Goal: Task Accomplishment & Management: Use online tool/utility

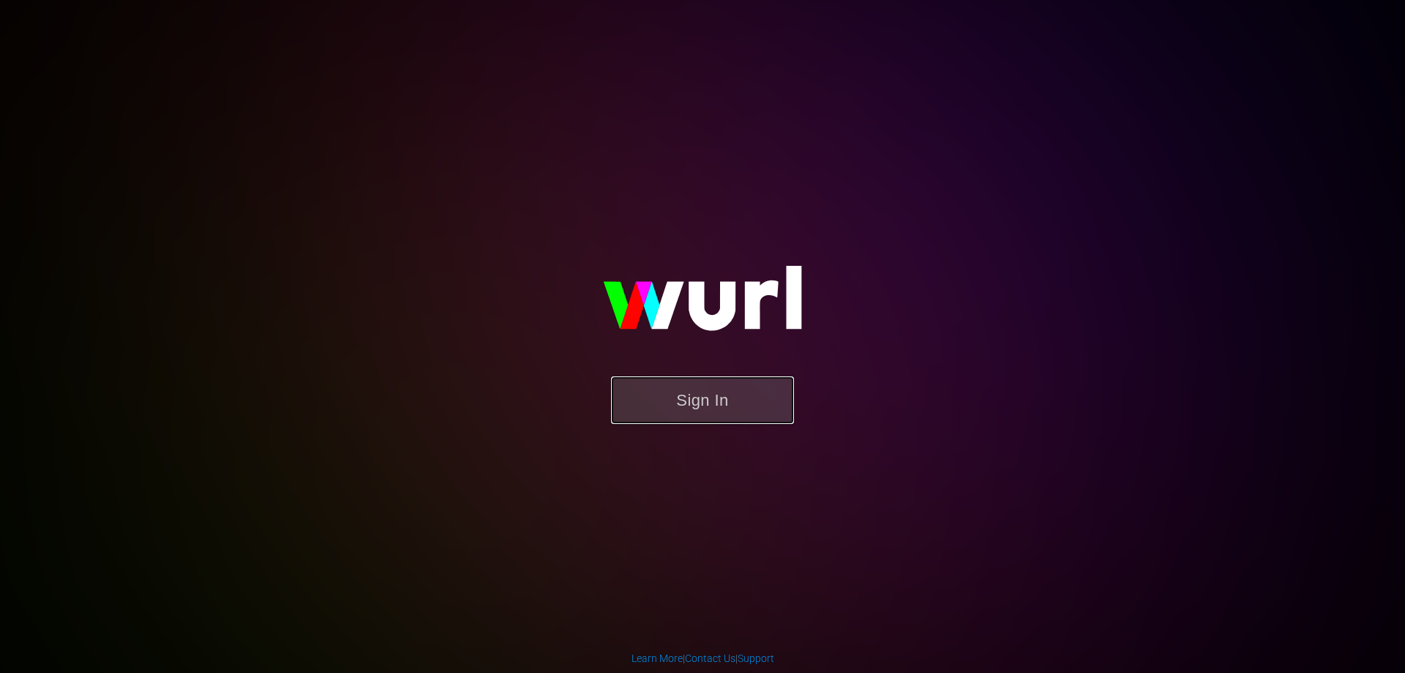
click at [650, 402] on button "Sign In" at bounding box center [702, 400] width 183 height 48
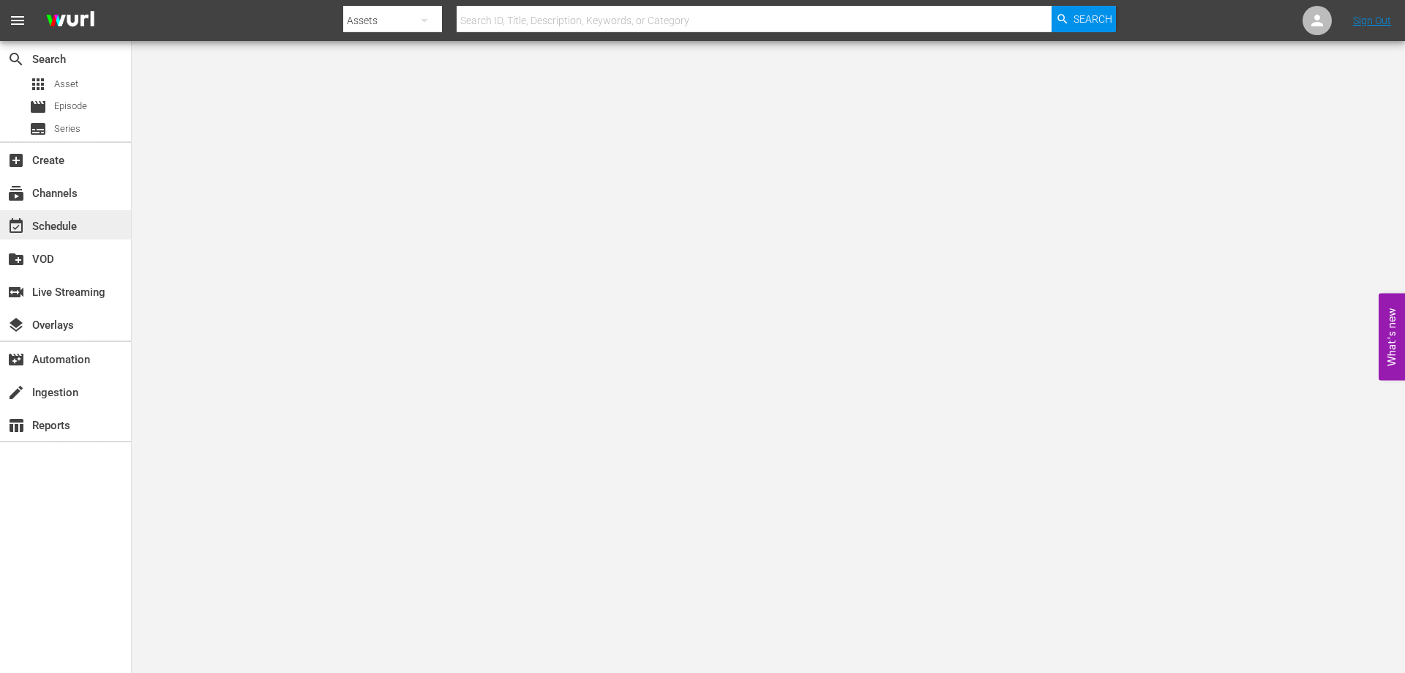
click at [64, 231] on div "event_available Schedule" at bounding box center [41, 223] width 82 height 13
click at [75, 195] on div "subscriptions Channels" at bounding box center [41, 190] width 82 height 13
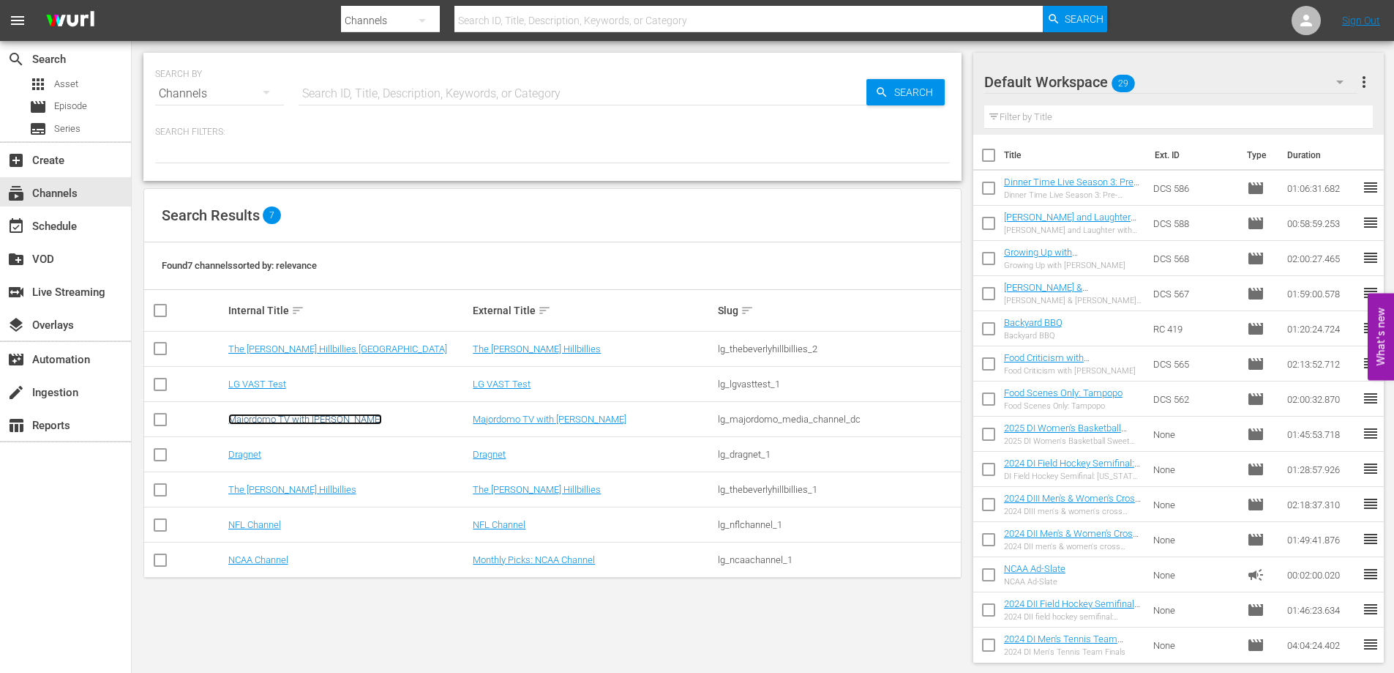
click at [328, 421] on link "Majordomo TV with [PERSON_NAME]" at bounding box center [305, 419] width 154 height 11
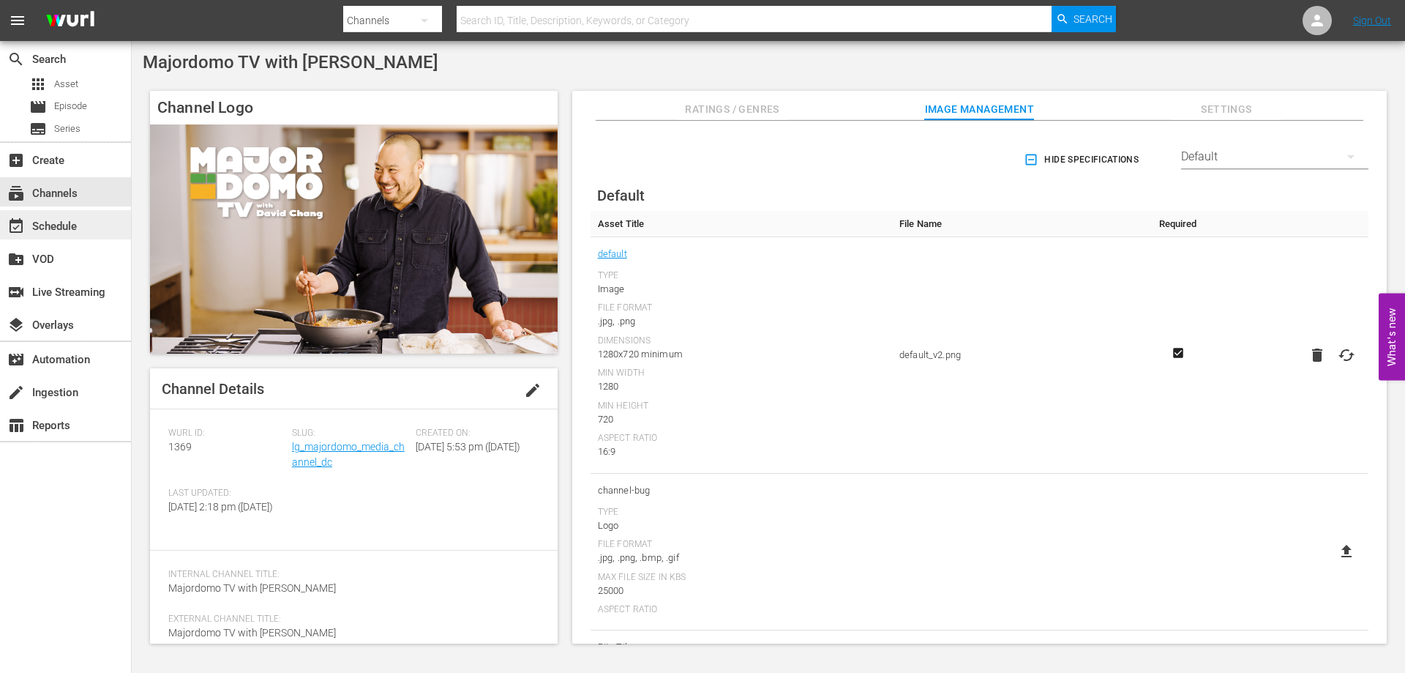
click at [91, 226] on div "event_available Schedule" at bounding box center [65, 224] width 131 height 29
